Goal: Answer question/provide support

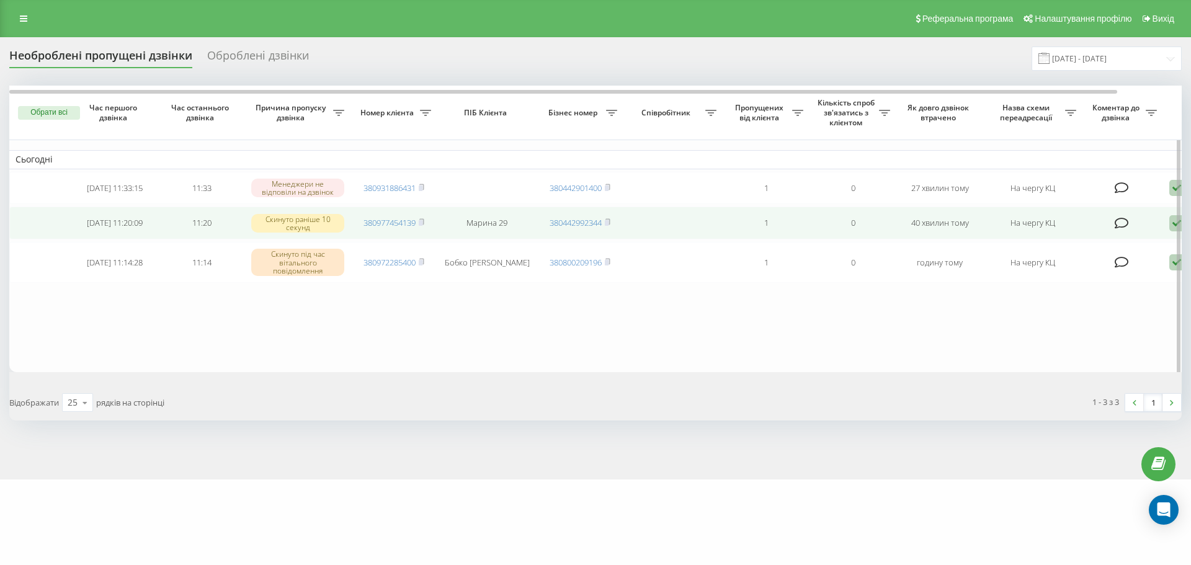
click at [1171, 226] on icon at bounding box center [1177, 223] width 15 height 17
click at [1085, 313] on div "Інший варіант" at bounding box center [1124, 310] width 232 height 22
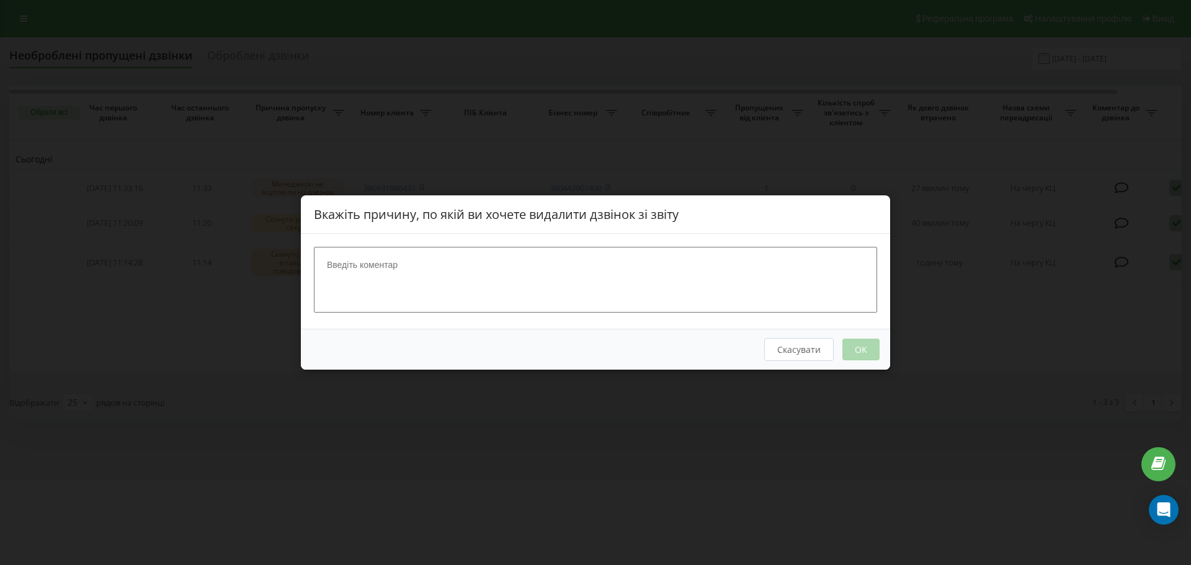
click at [633, 286] on textarea at bounding box center [595, 280] width 563 height 66
type textarea "+"
click at [870, 349] on button "OK" at bounding box center [861, 350] width 37 height 22
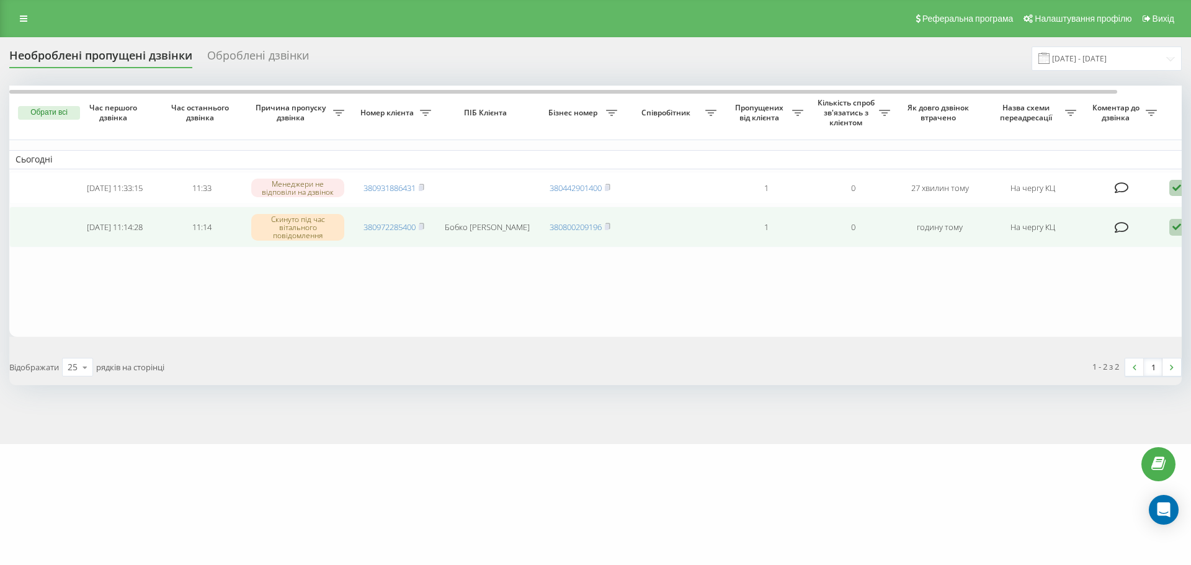
click at [1173, 230] on icon at bounding box center [1177, 227] width 15 height 17
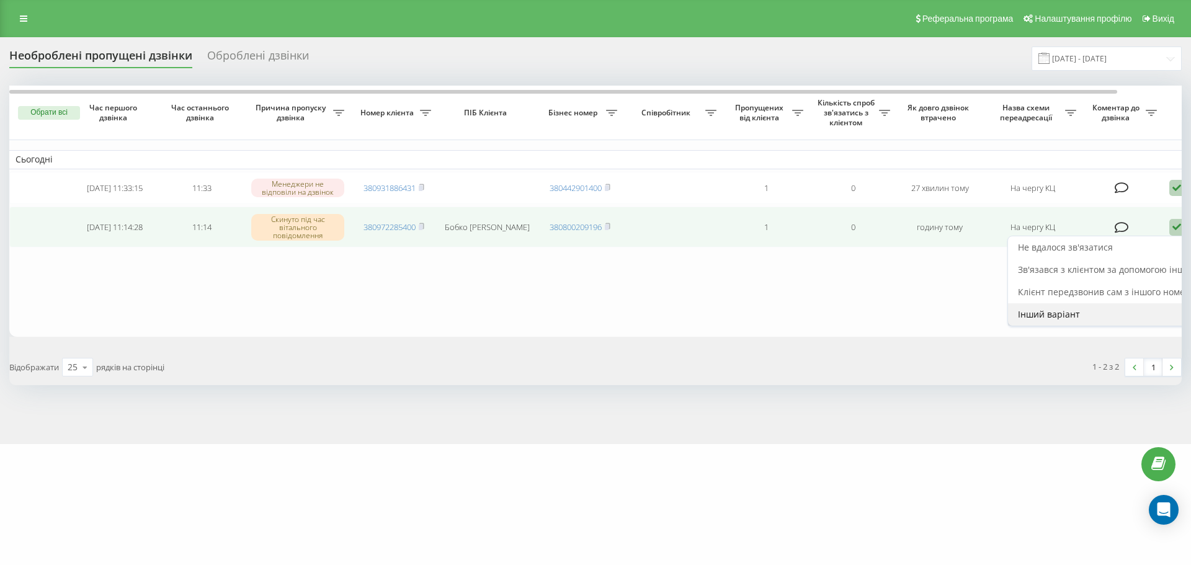
click at [1093, 313] on div "Інший варіант" at bounding box center [1124, 314] width 232 height 22
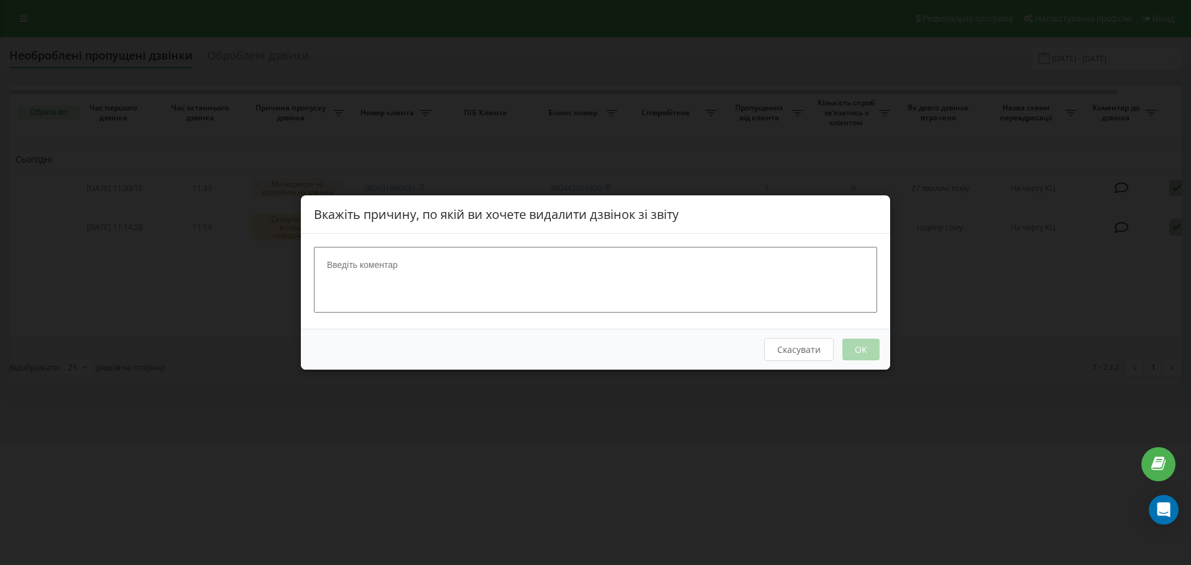
click at [819, 282] on textarea at bounding box center [595, 280] width 563 height 66
type textarea "+"
click at [864, 352] on button "OK" at bounding box center [861, 350] width 37 height 22
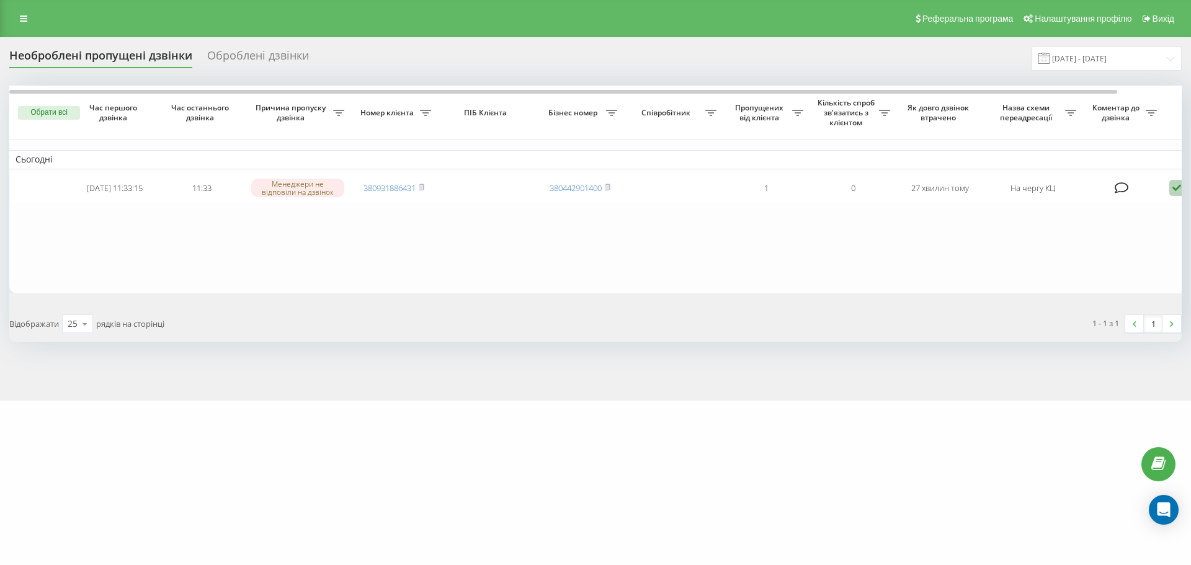
drag, startPoint x: 422, startPoint y: 187, endPoint x: 460, endPoint y: 225, distance: 53.5
click at [422, 187] on rect at bounding box center [421, 189] width 4 height 6
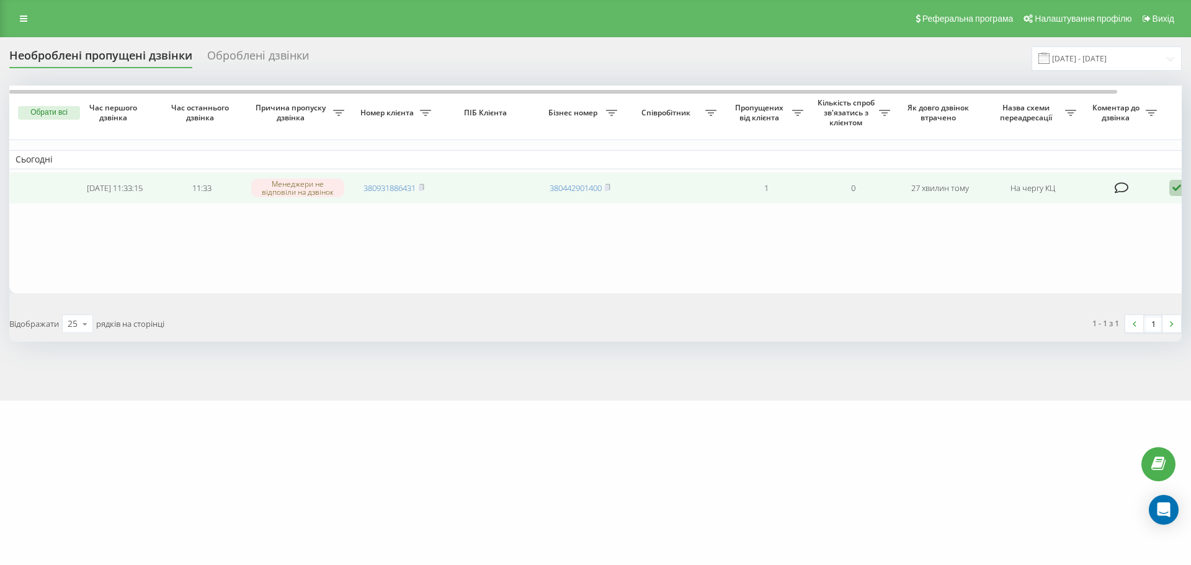
click at [1179, 190] on icon at bounding box center [1177, 188] width 15 height 17
click at [1093, 233] on span "Зв'язався з клієнтом за допомогою іншого каналу" at bounding box center [1124, 230] width 212 height 12
